Goal: Task Accomplishment & Management: Complete application form

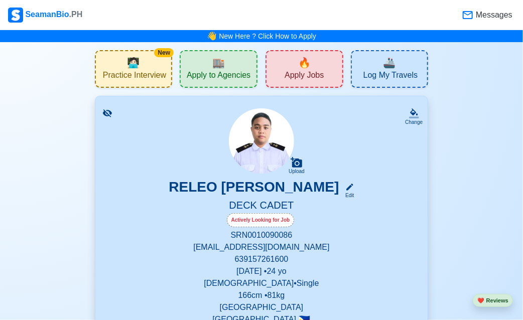
click at [293, 80] on span "Apply Jobs" at bounding box center [304, 76] width 39 height 13
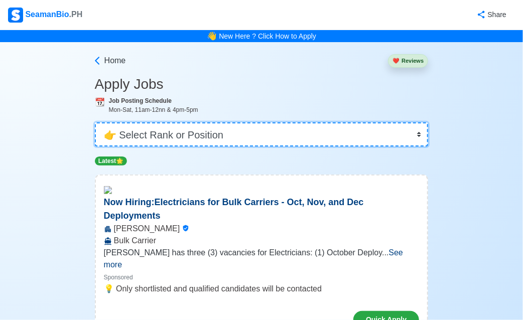
click at [199, 131] on select "👉 Select Rank or Position Master Chief Officer 2nd Officer 3rd Officer Junior O…" at bounding box center [262, 135] width 334 height 24
select select "Cadet"
click at [96, 123] on select "👉 Select Rank or Position Master Chief Officer 2nd Officer 3rd Officer Junior O…" at bounding box center [262, 135] width 334 height 24
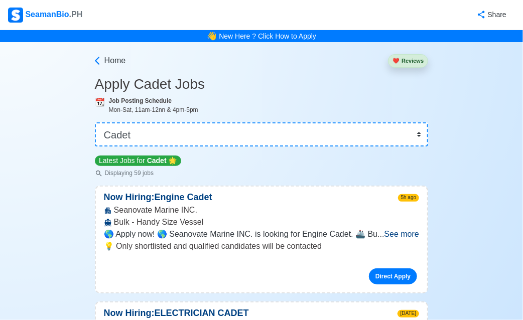
click at [408, 236] on span "See more" at bounding box center [402, 234] width 35 height 9
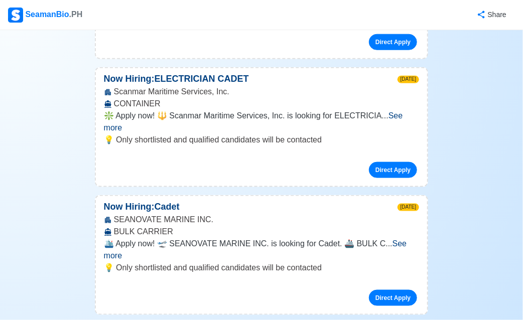
scroll to position [352, 0]
